Goal: Information Seeking & Learning: Learn about a topic

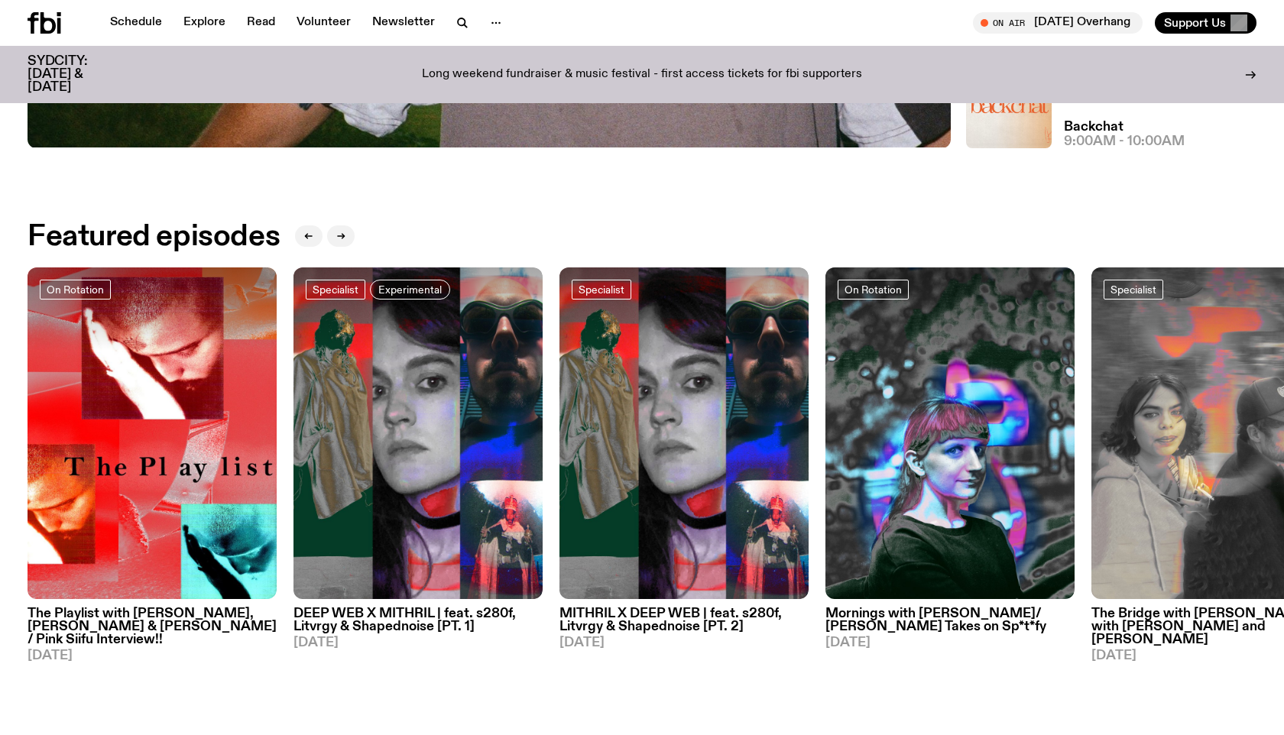
scroll to position [676, 0]
click at [1013, 109] on img at bounding box center [1009, 106] width 86 height 86
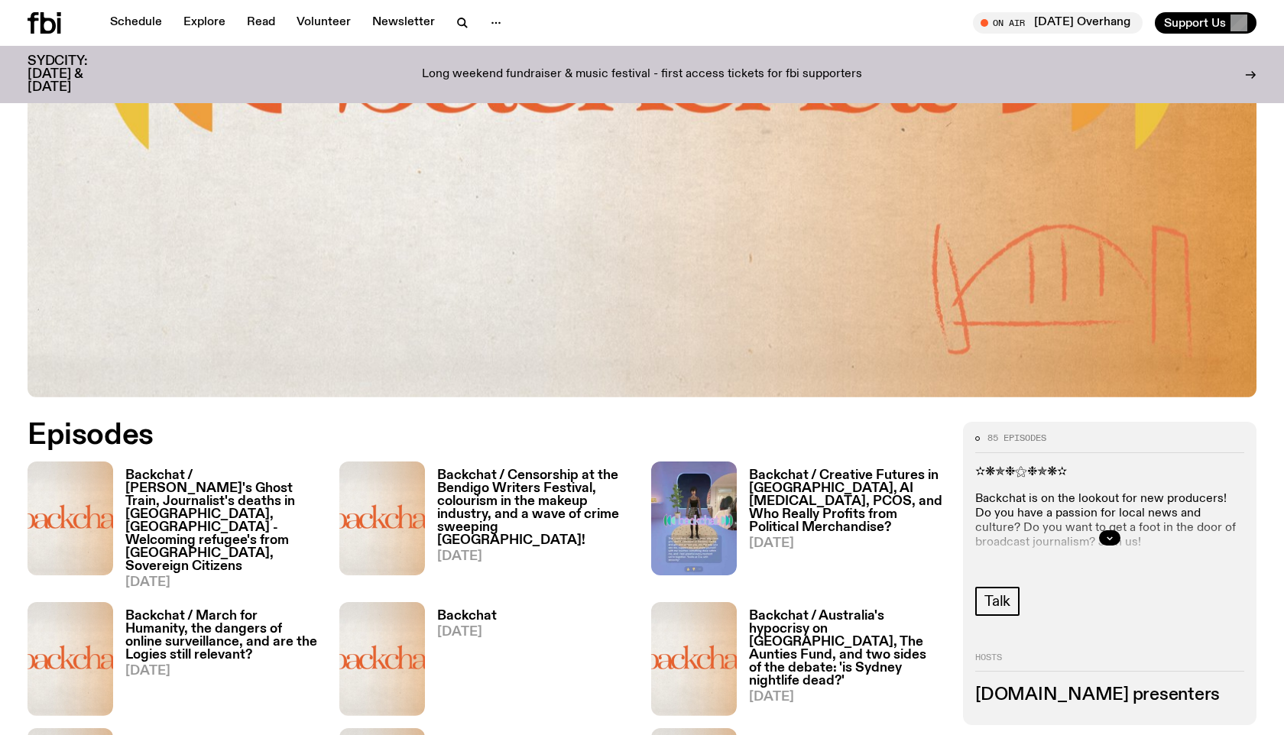
scroll to position [512, 0]
click at [1111, 538] on icon "button" at bounding box center [1109, 537] width 9 height 9
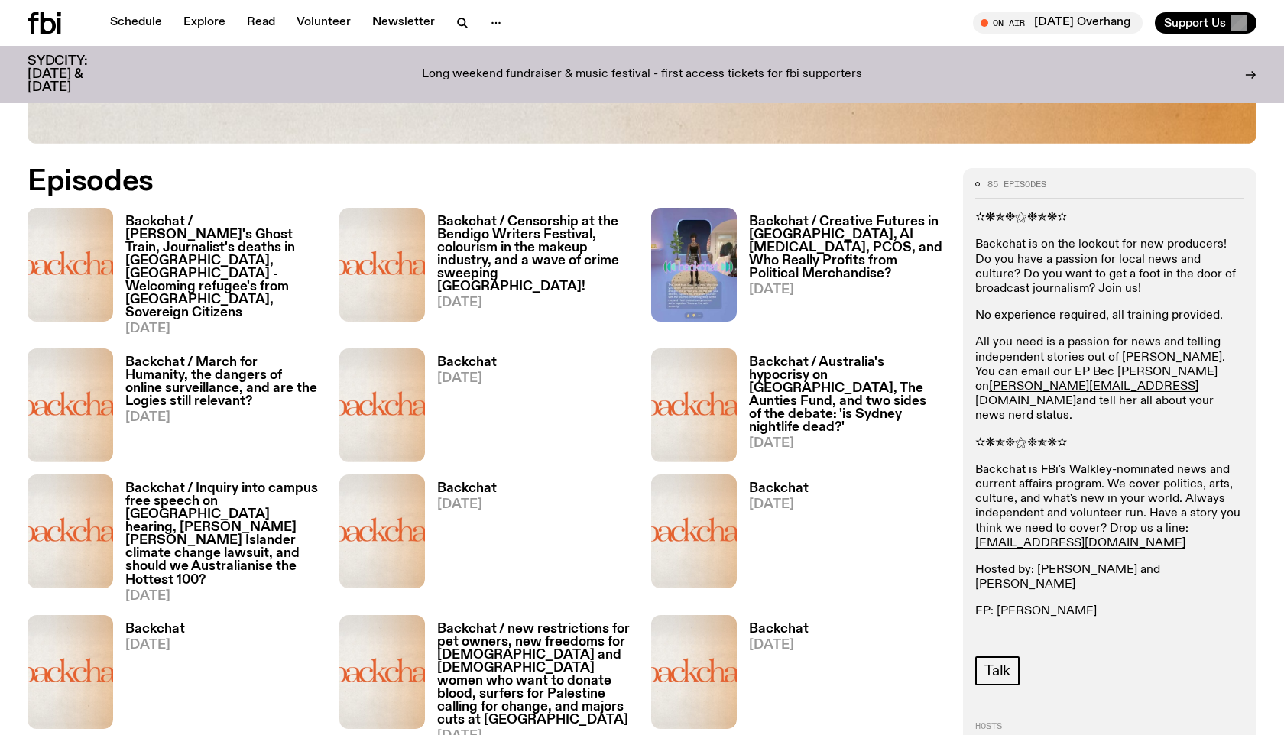
scroll to position [766, 0]
drag, startPoint x: 1167, startPoint y: 595, endPoint x: 1100, endPoint y: 599, distance: 66.6
click at [1100, 631] on p "Producers: [PERSON_NAME], [PERSON_NAME], [PERSON_NAME], [PERSON_NAME], [PERSON_…" at bounding box center [1109, 660] width 269 height 59
copy p "[PERSON_NAME]"
drag, startPoint x: 1118, startPoint y: 609, endPoint x: 1022, endPoint y: 628, distance: 98.1
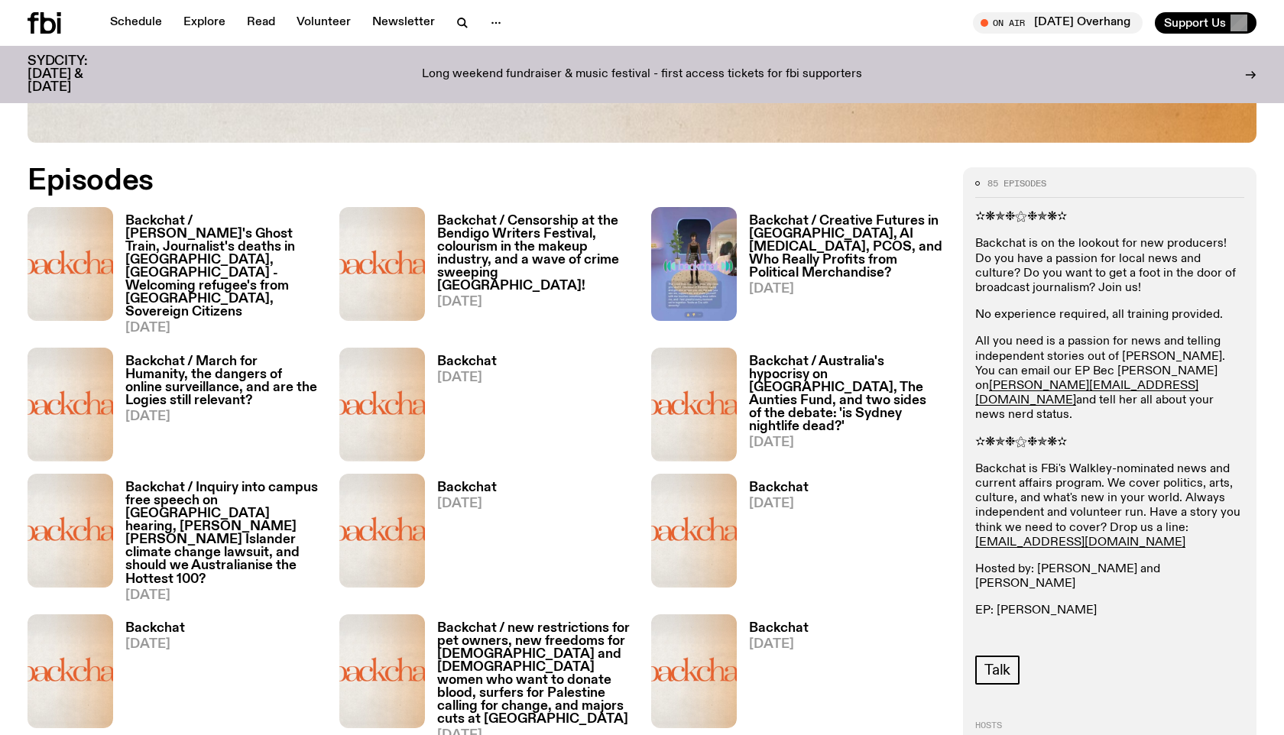
click at [1022, 631] on p "Producers: [PERSON_NAME], [PERSON_NAME], [PERSON_NAME], [PERSON_NAME], [PERSON_…" at bounding box center [1109, 660] width 269 height 59
copy p "aspar [PERSON_NAME]"
click at [814, 244] on h3 "Backchat / Creative Futures in [GEOGRAPHIC_DATA], AI [MEDICAL_DATA], PCOS, and …" at bounding box center [847, 247] width 196 height 65
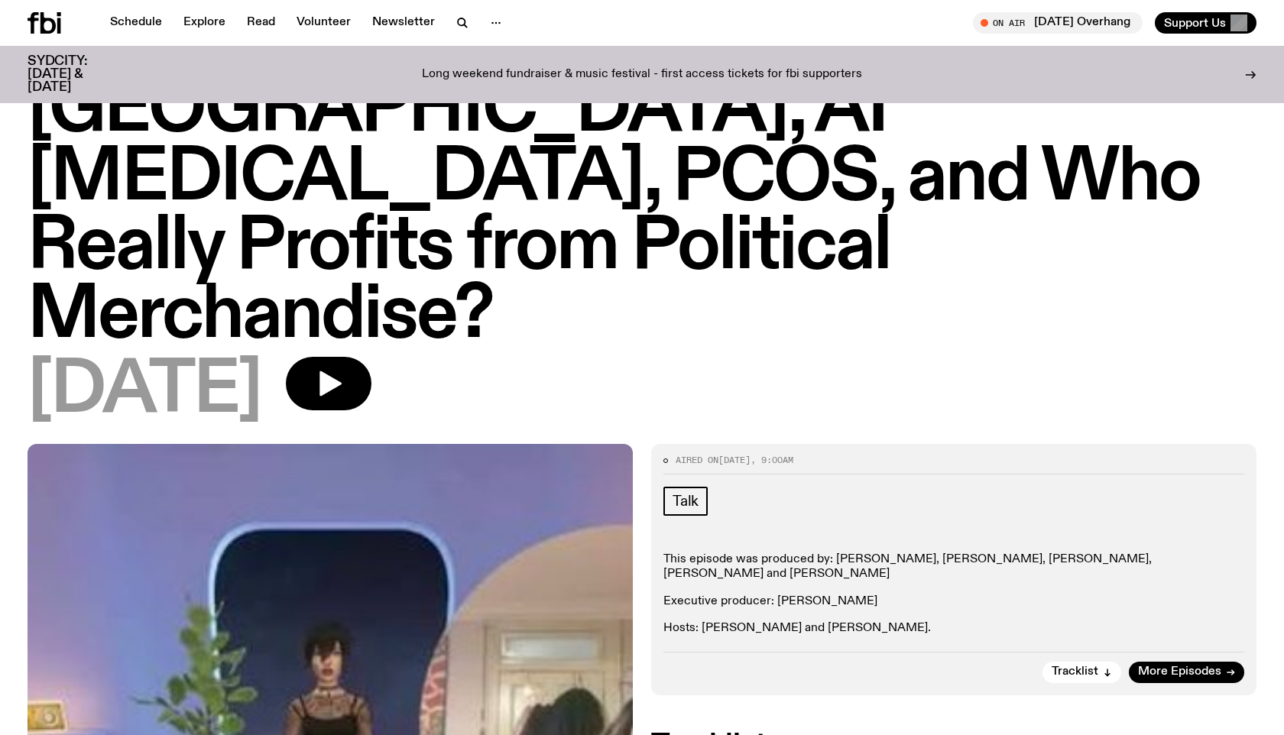
scroll to position [136, 0]
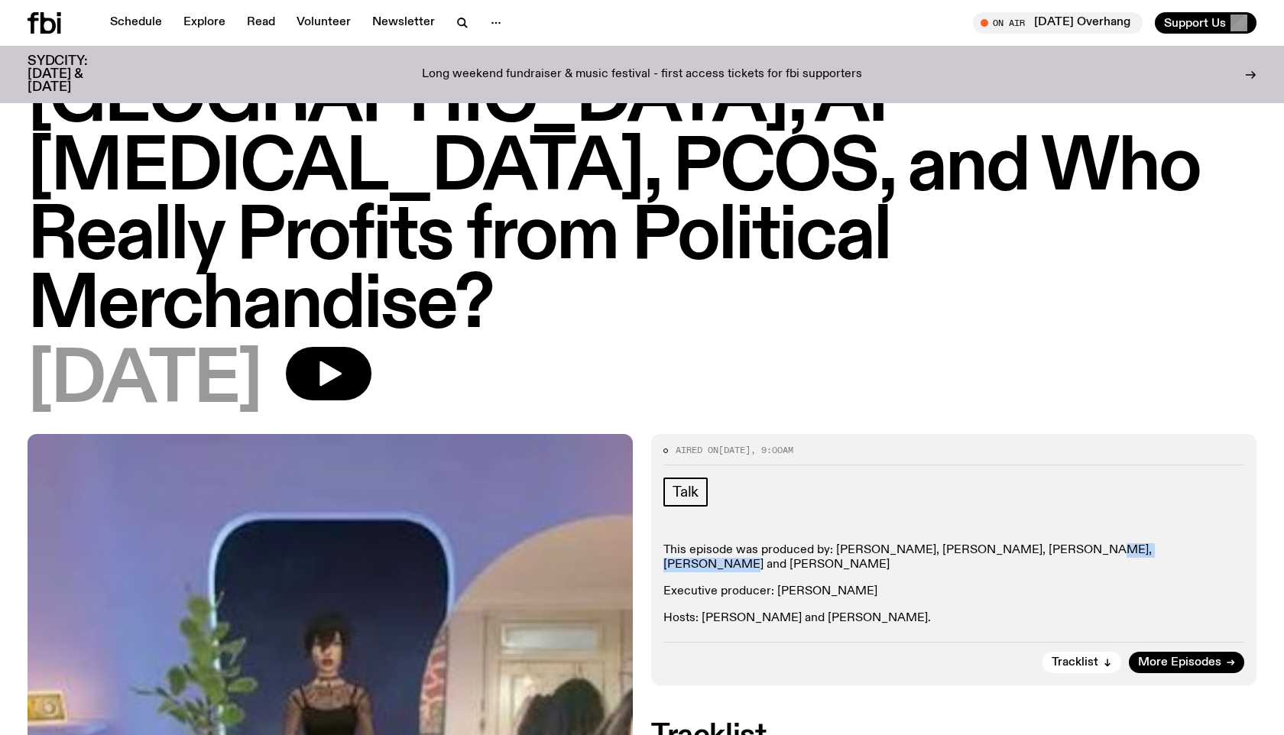
drag, startPoint x: 1139, startPoint y: 482, endPoint x: 1050, endPoint y: 485, distance: 89.4
click at [1050, 543] on p "This episode was produced by: [PERSON_NAME], [PERSON_NAME], [PERSON_NAME], [PER…" at bounding box center [953, 557] width 581 height 29
copy p "[PERSON_NAME]"
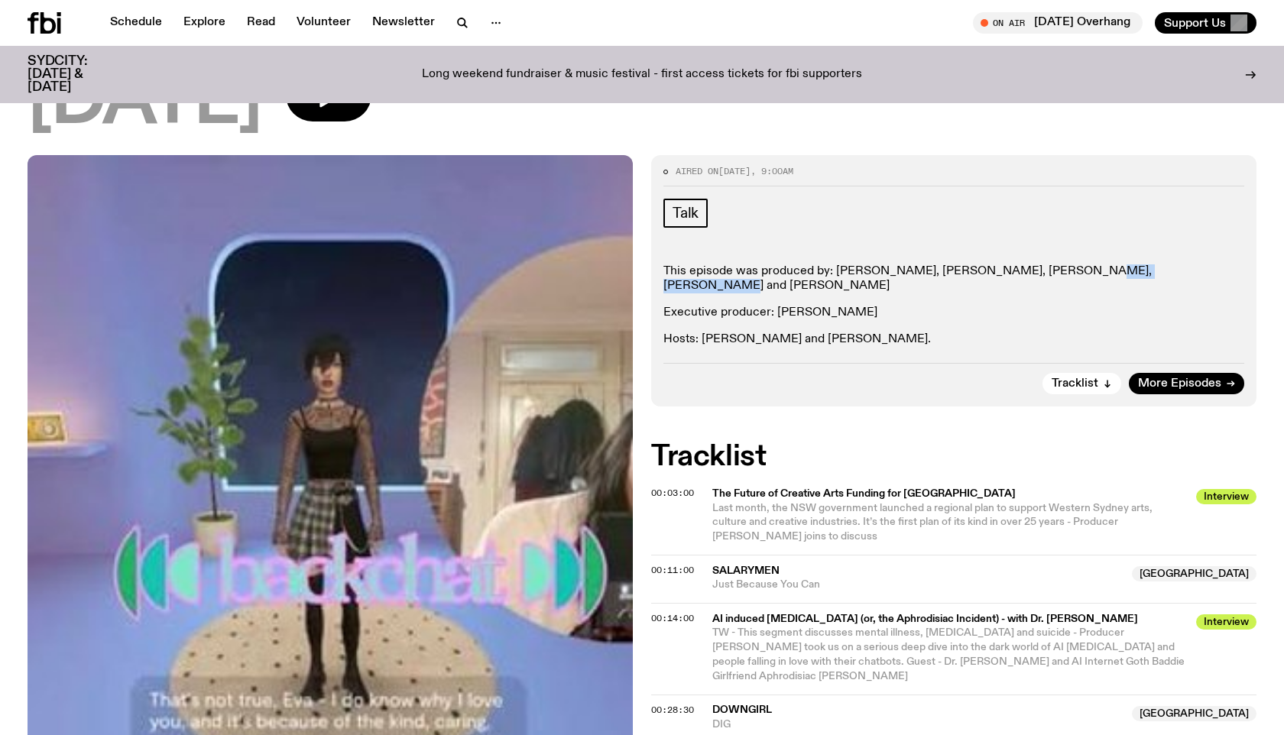
scroll to position [442, 0]
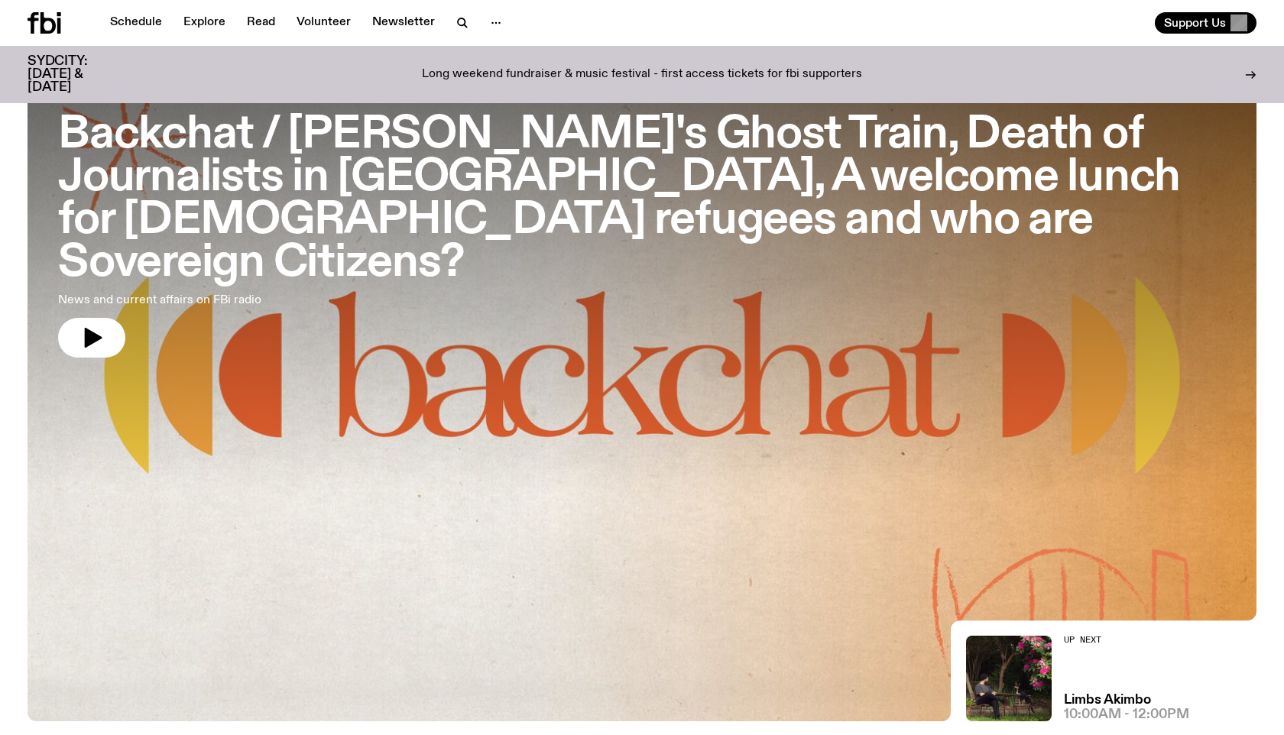
scroll to position [92, 0]
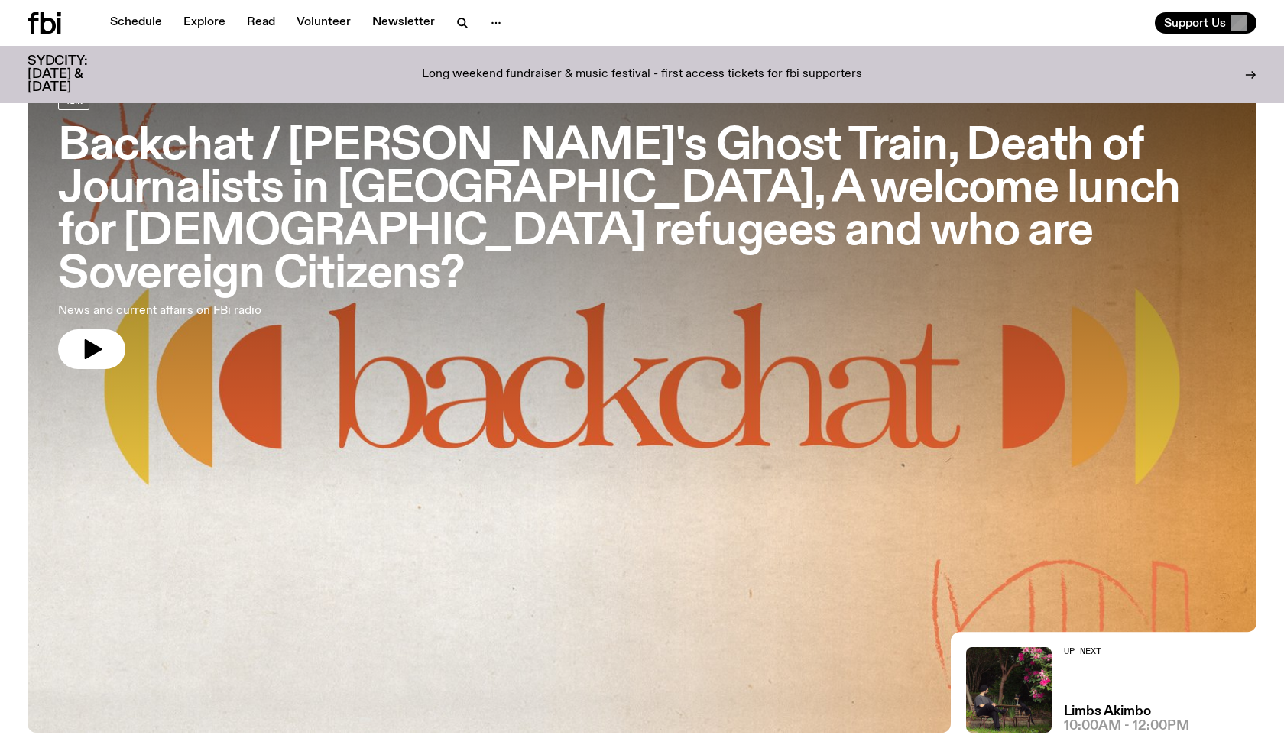
click at [655, 312] on link "Backchat / Woollahra's Ghost Train, Death of Journalists in Gaza, A welcome lun…" at bounding box center [641, 229] width 1167 height 279
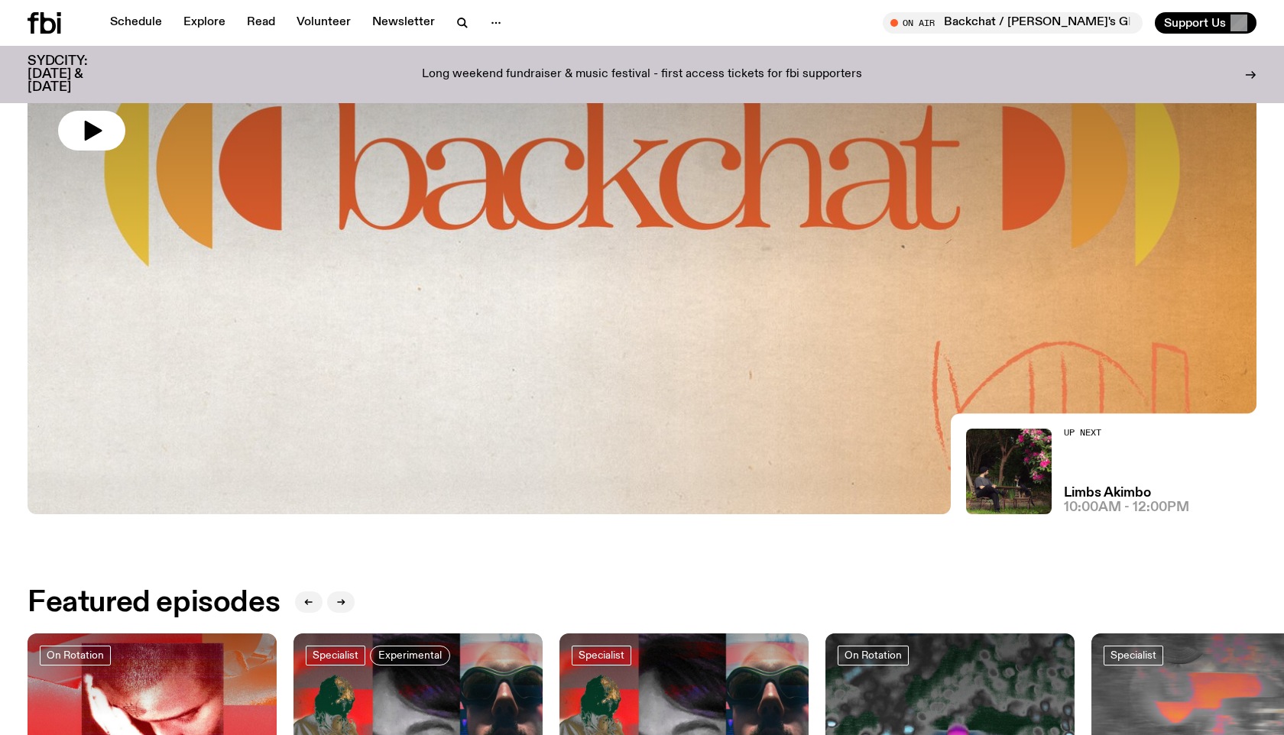
scroll to position [316, 0]
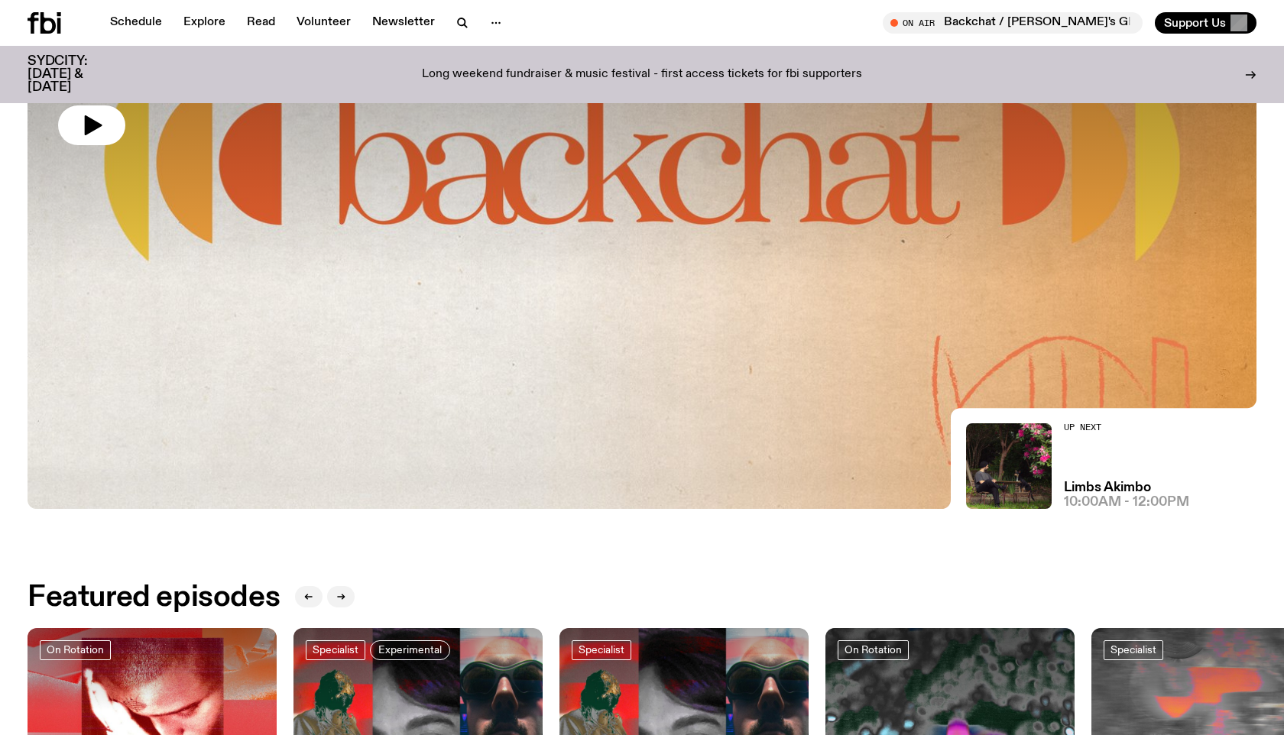
click at [485, 407] on img at bounding box center [642, 162] width 1229 height 691
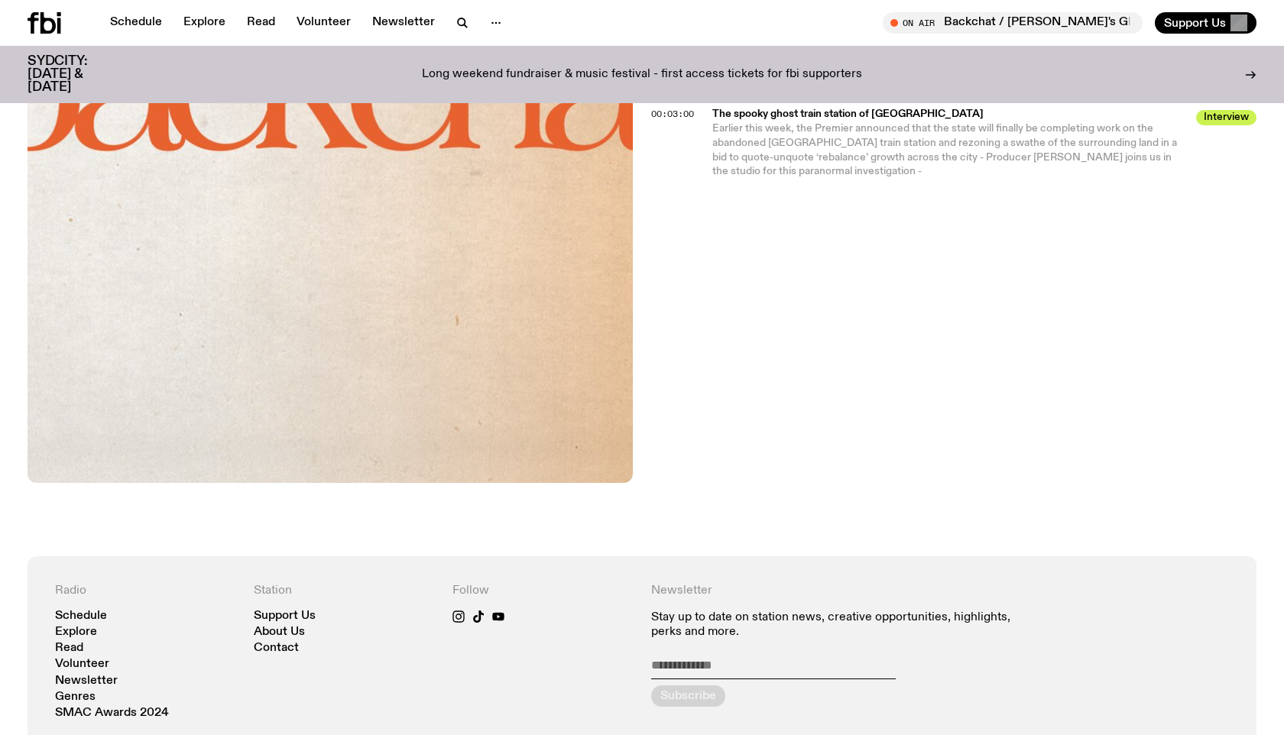
scroll to position [378, 0]
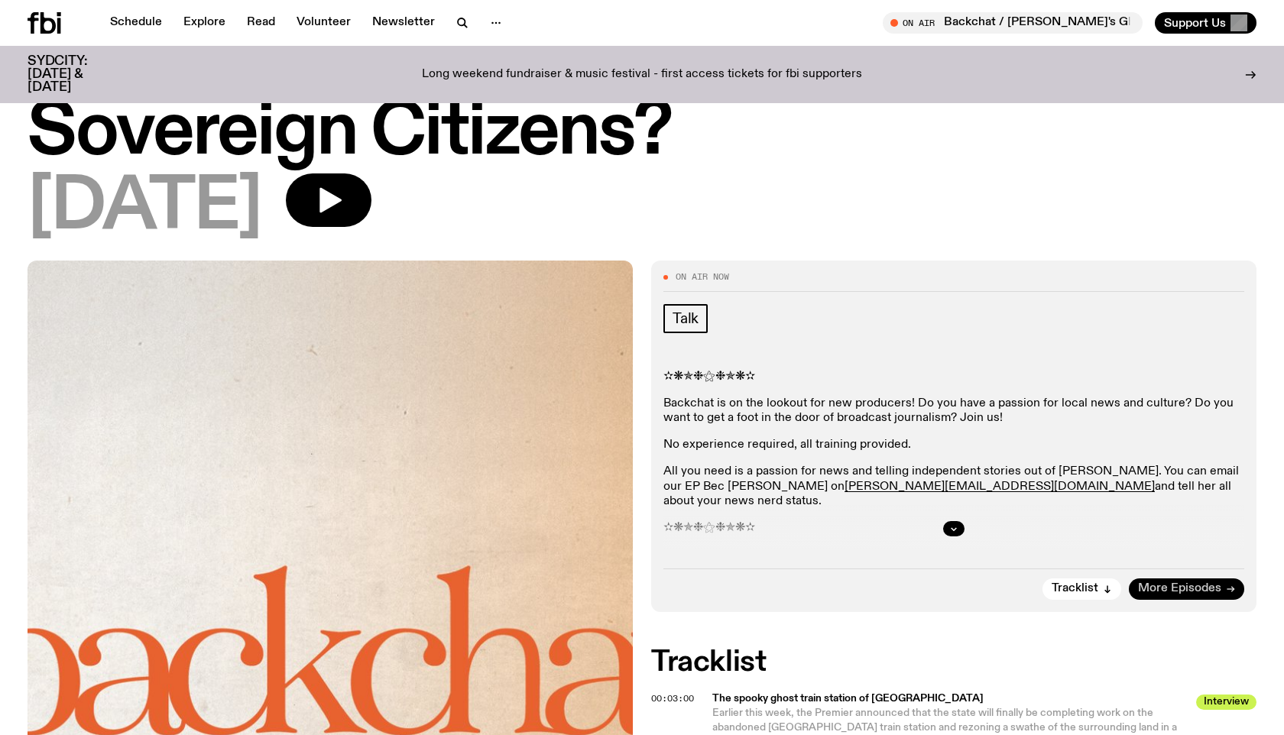
click at [1201, 583] on span "More Episodes" at bounding box center [1179, 588] width 83 height 11
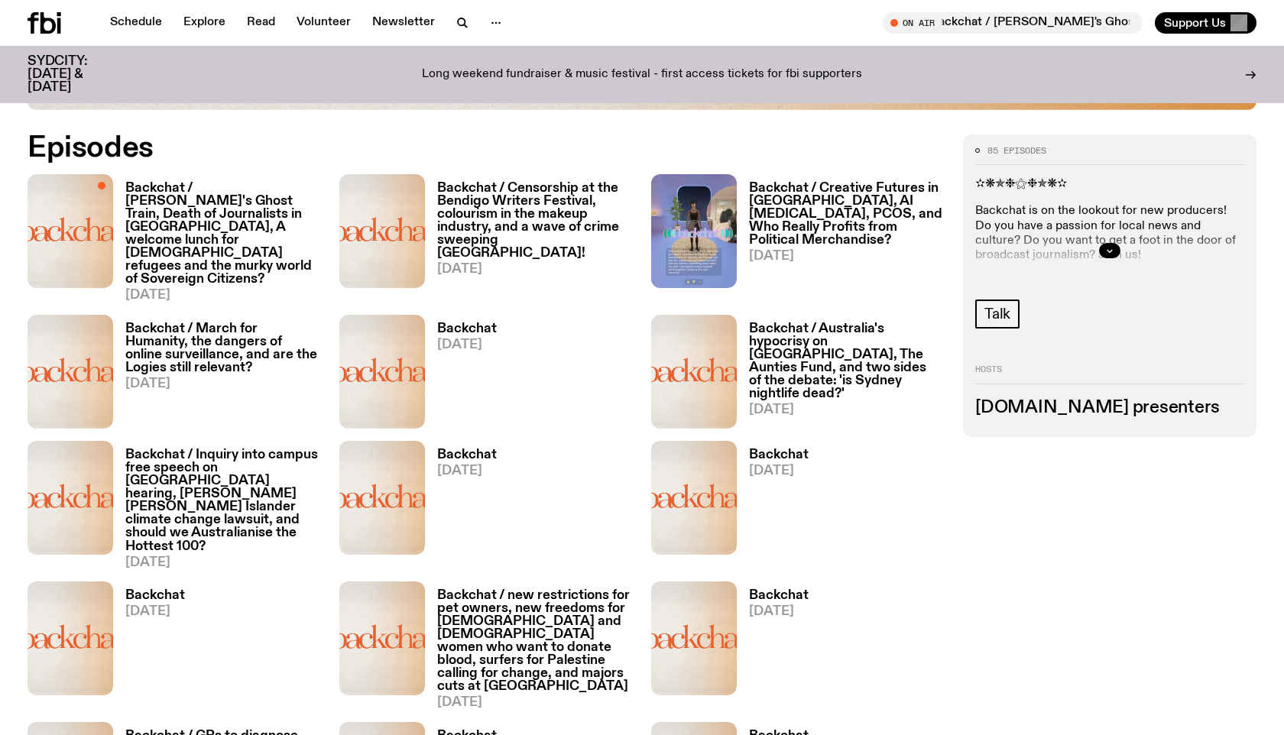
scroll to position [776, 0]
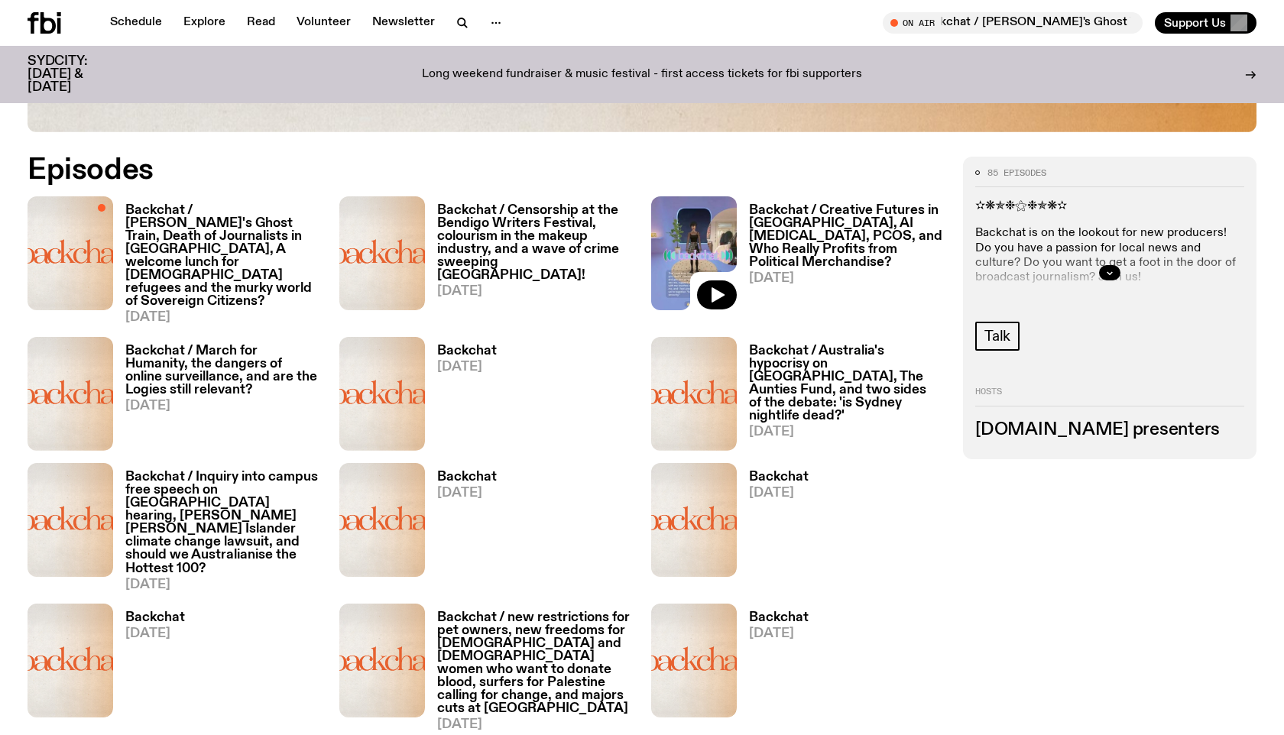
click at [662, 258] on img at bounding box center [694, 253] width 86 height 114
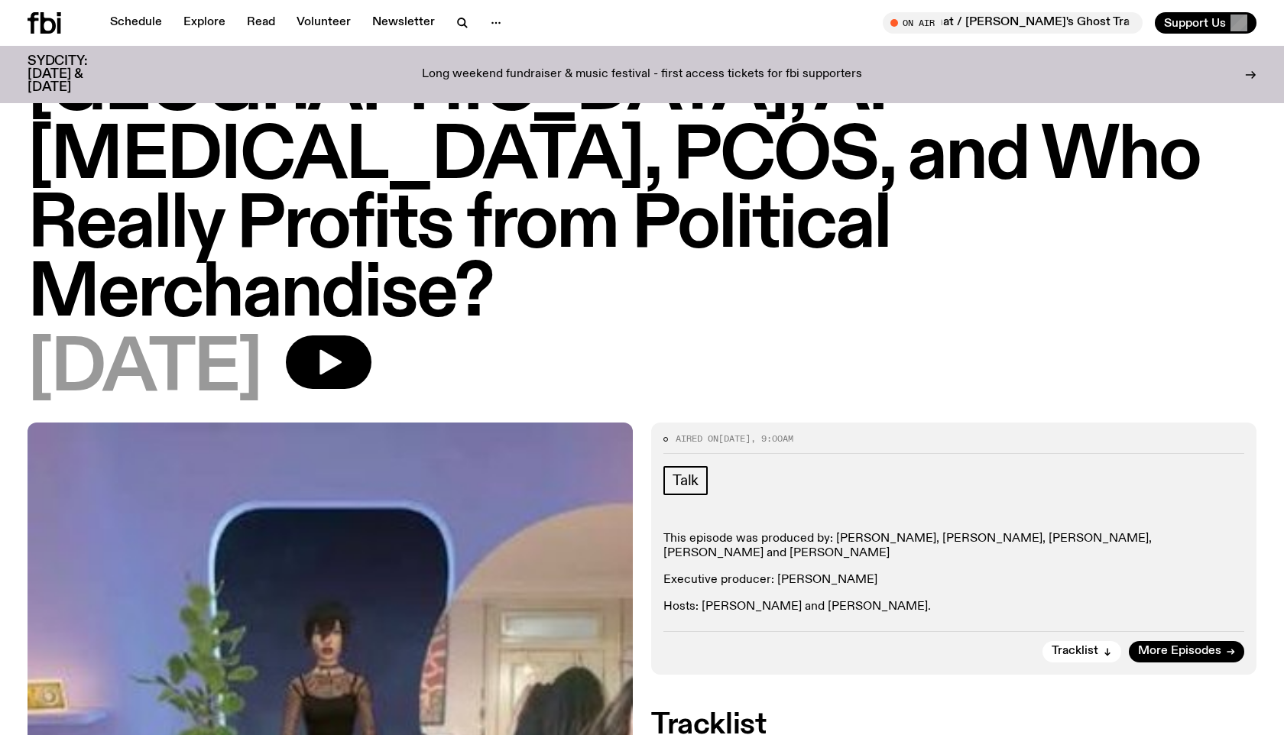
scroll to position [148, 0]
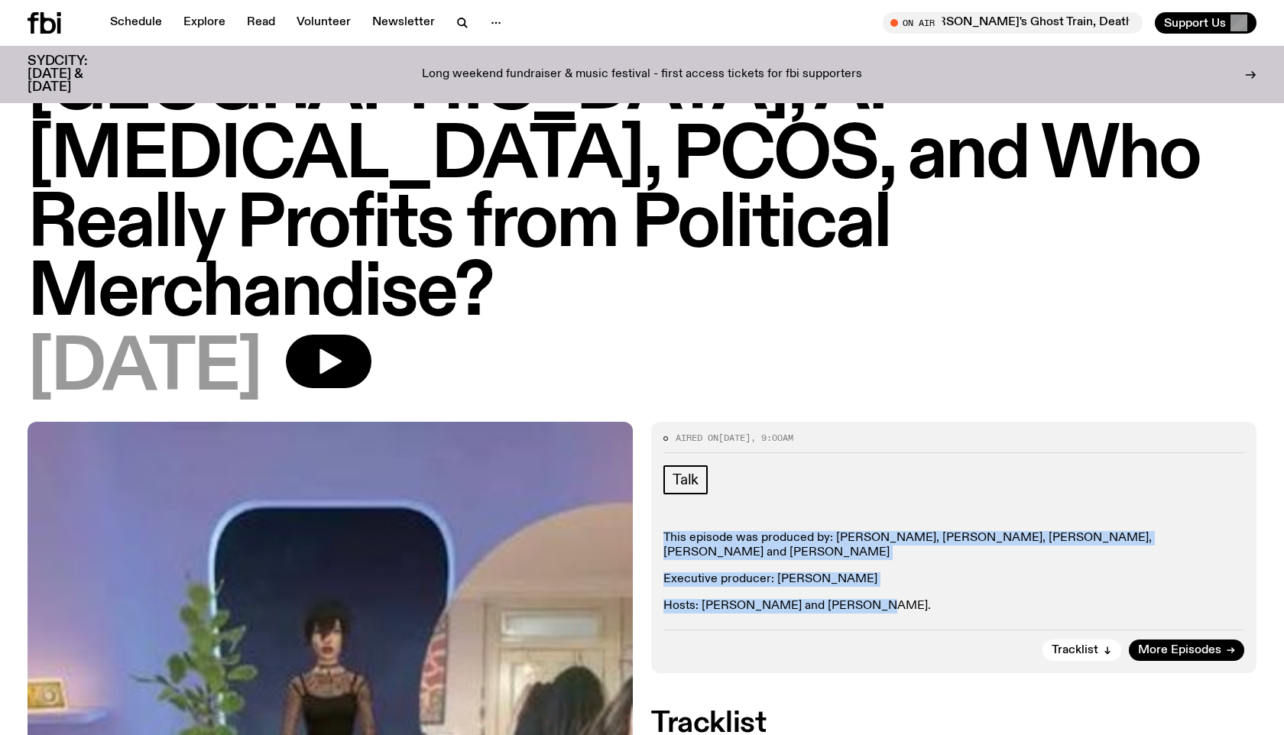
drag, startPoint x: 859, startPoint y: 545, endPoint x: 659, endPoint y: 470, distance: 213.7
click at [659, 470] on div "Aired on 16.08.25 , 9:00am Talk This episode was produced by: Holly Payne, Emil…" at bounding box center [953, 547] width 605 height 251
copy div "This episode was produced by: Holly Payne, Emil Kwasner-Catsivelakis, Gabriella…"
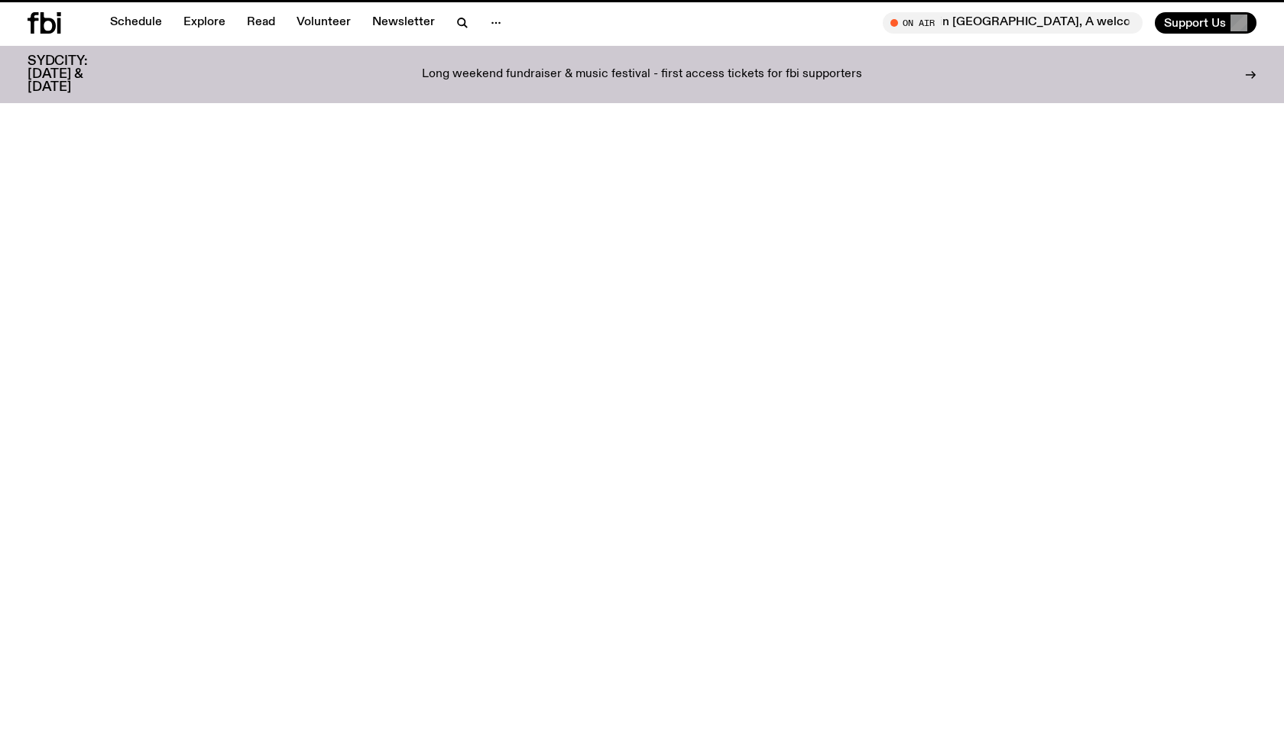
scroll to position [776, 0]
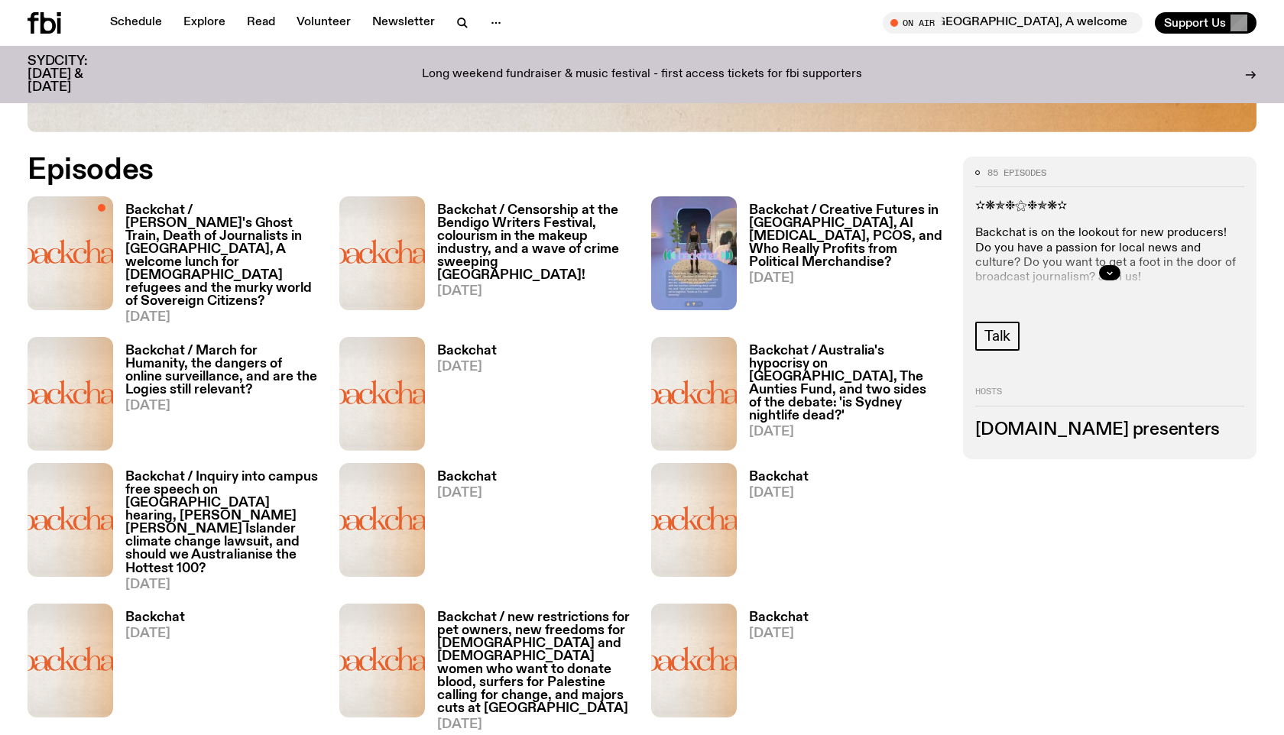
click at [141, 244] on h3 "Backchat / Woollahra's Ghost Train, Death of Journalists in Gaza, A welcome lun…" at bounding box center [223, 256] width 196 height 105
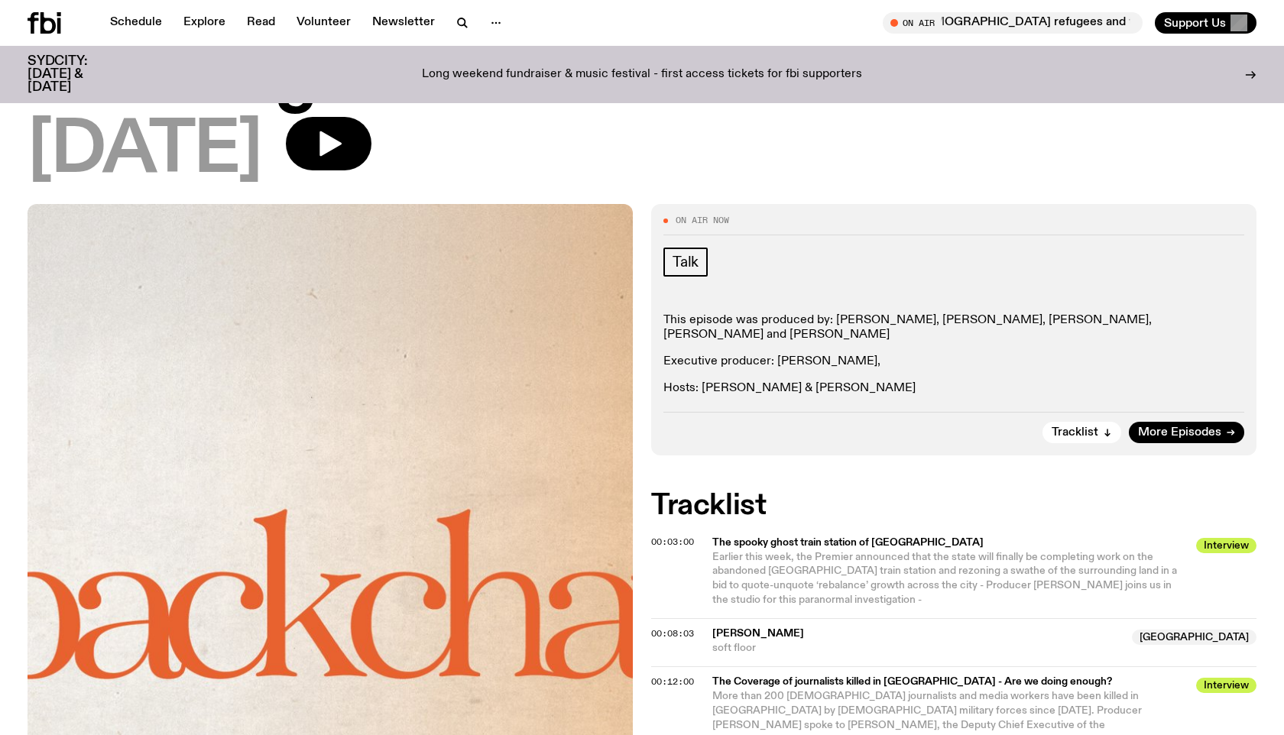
scroll to position [433, 0]
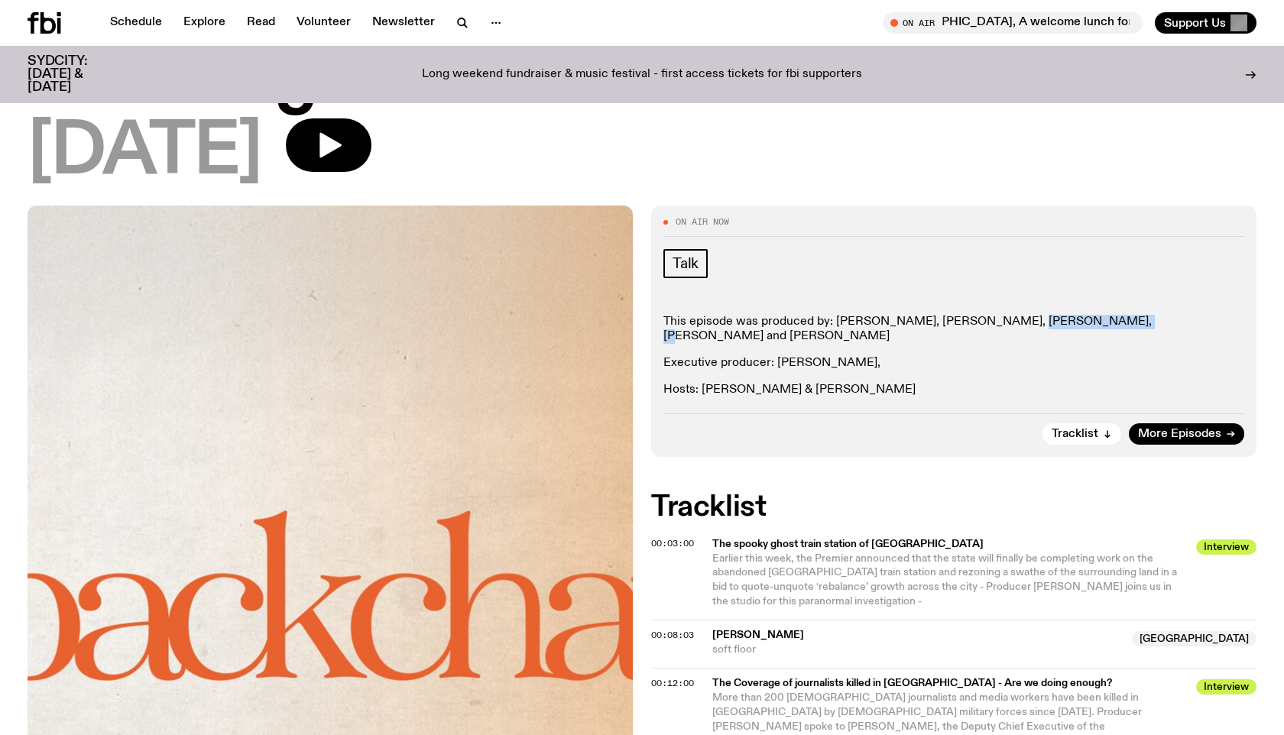
drag, startPoint x: 997, startPoint y: 254, endPoint x: 1085, endPoint y: 256, distance: 87.9
click at [1085, 315] on p "This episode was produced by: Holly Payne, Jessica D'Souza, Gabriella Accaria, …" at bounding box center [953, 329] width 581 height 29
copy p "[PERSON_NAME]"
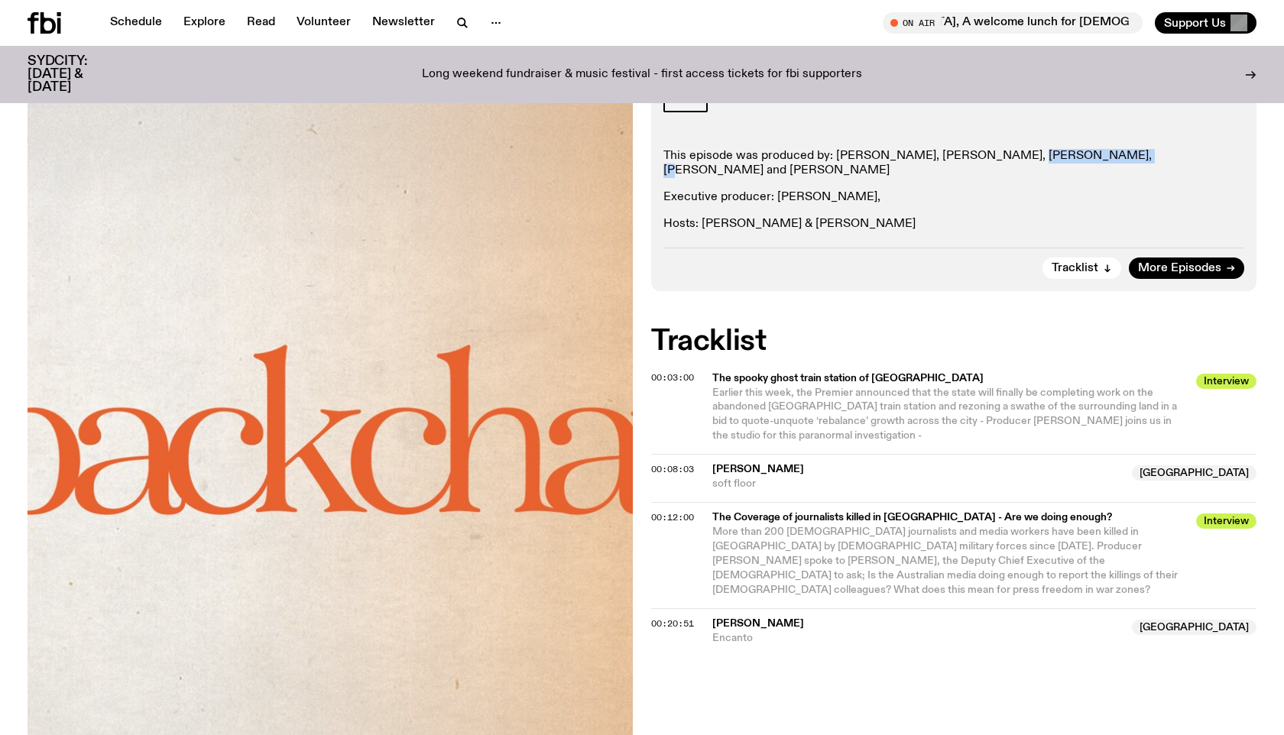
scroll to position [601, 0]
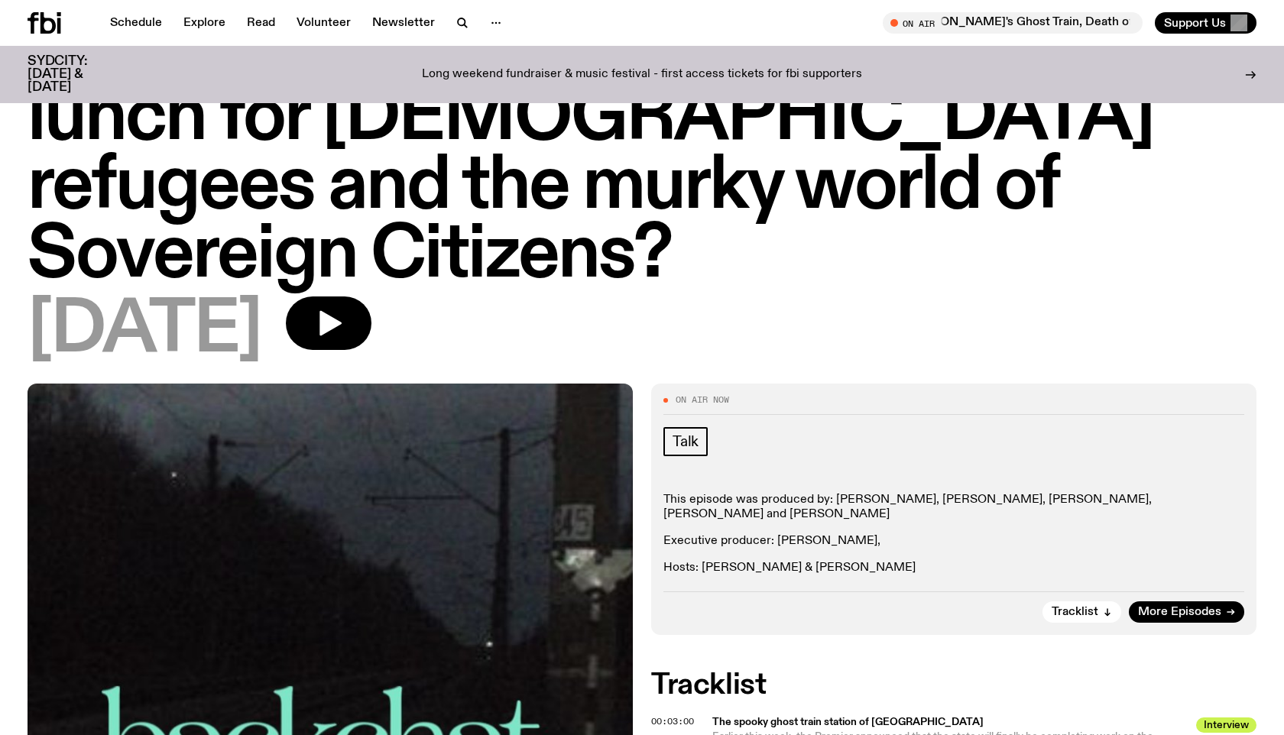
scroll to position [224, 0]
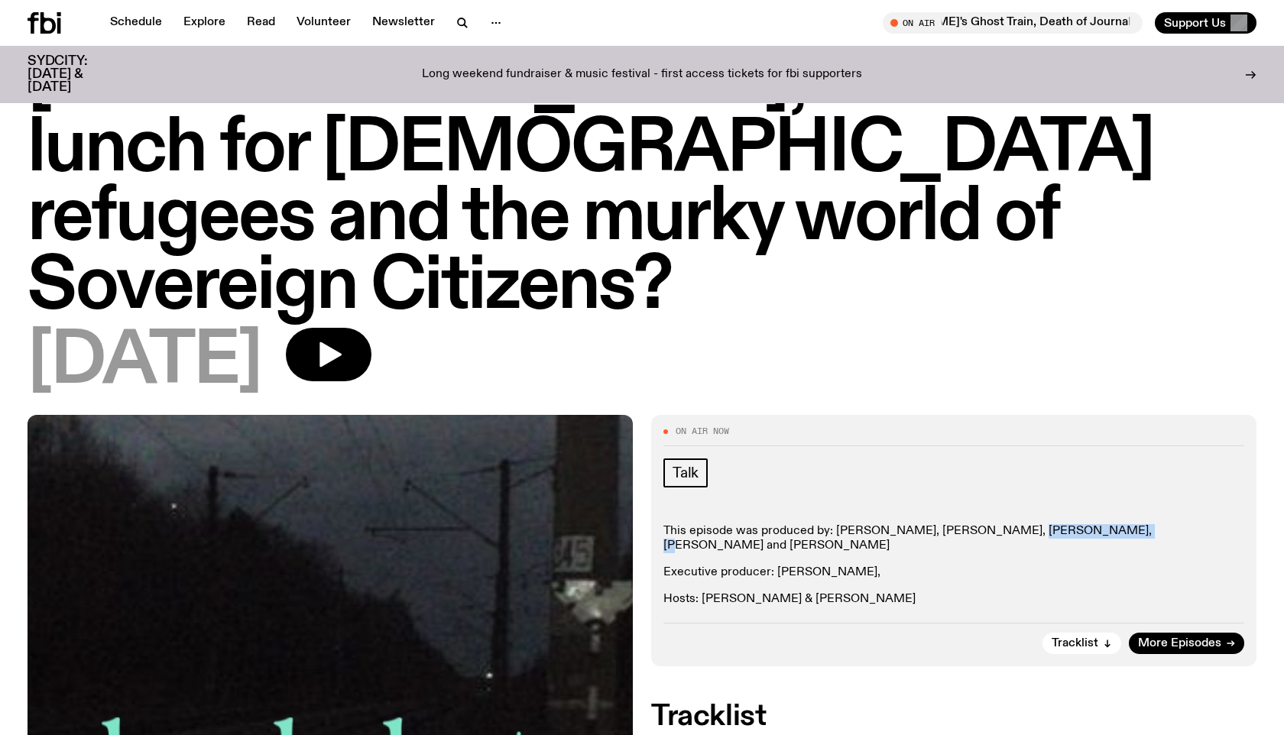
drag, startPoint x: 996, startPoint y: 461, endPoint x: 1085, endPoint y: 466, distance: 88.7
click at [1085, 524] on p "This episode was produced by: Holly Payne, Jessica D'Souza, Gabriella Accaria, …" at bounding box center [953, 538] width 581 height 29
copy p "[PERSON_NAME]"
